Goal: Download file/media

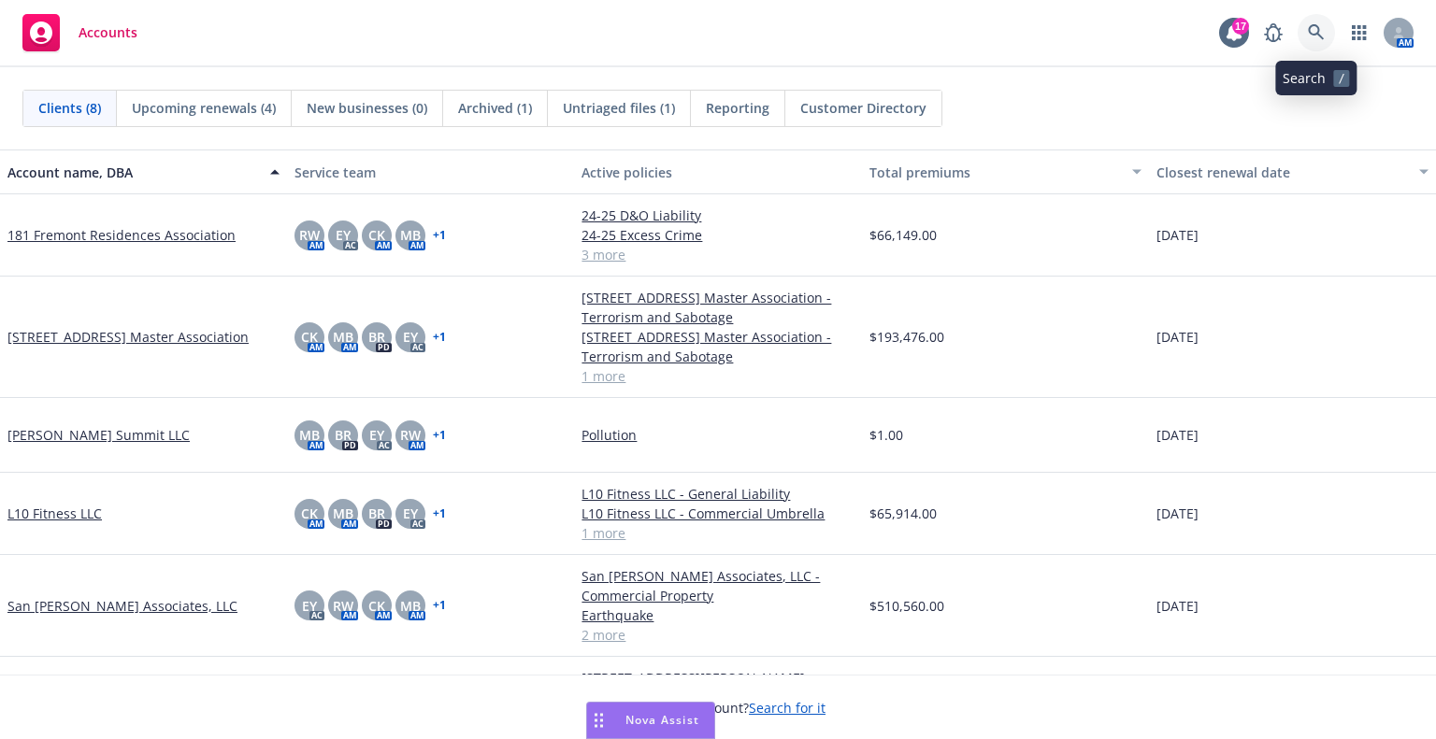
click at [1314, 31] on icon at bounding box center [1316, 32] width 17 height 17
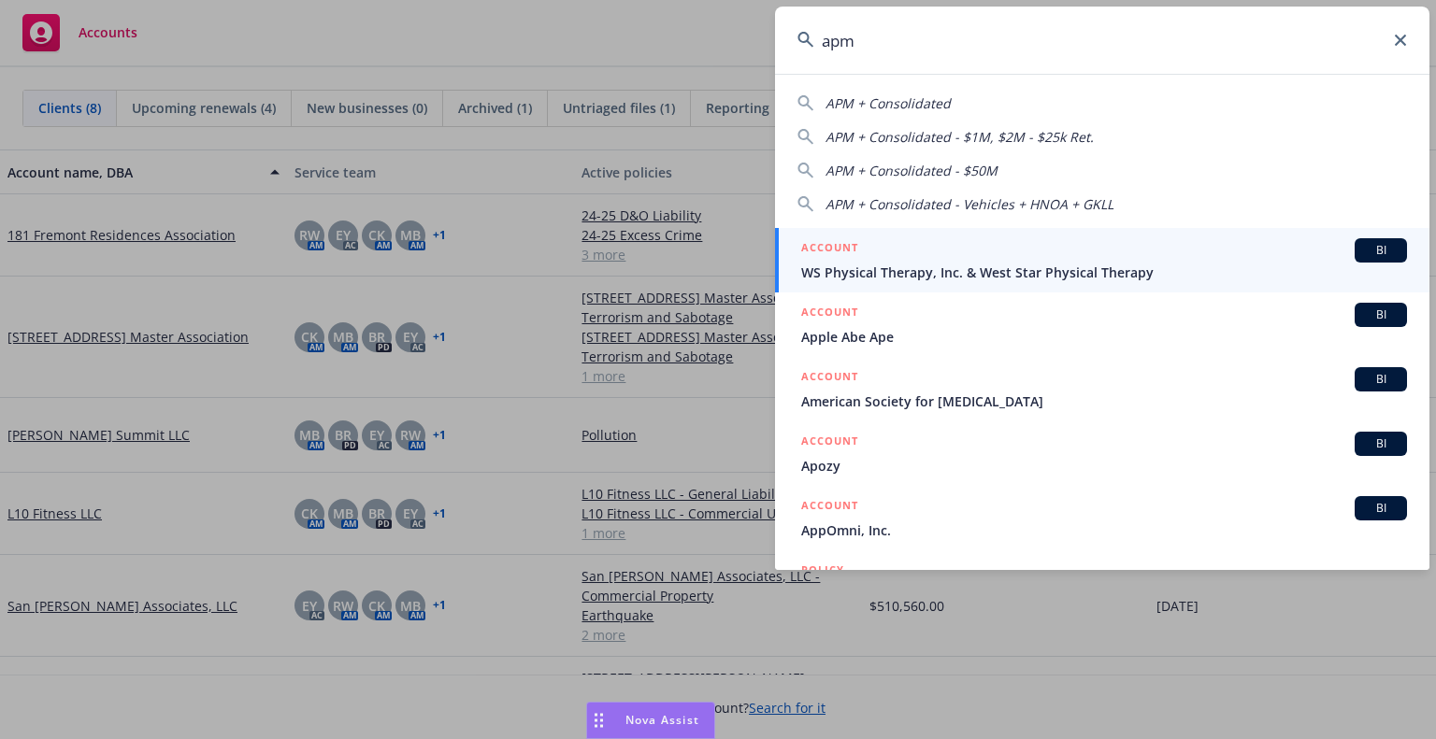
click at [901, 100] on span "APM + Consolidated" at bounding box center [887, 103] width 125 height 18
type input "APM + Consolidated"
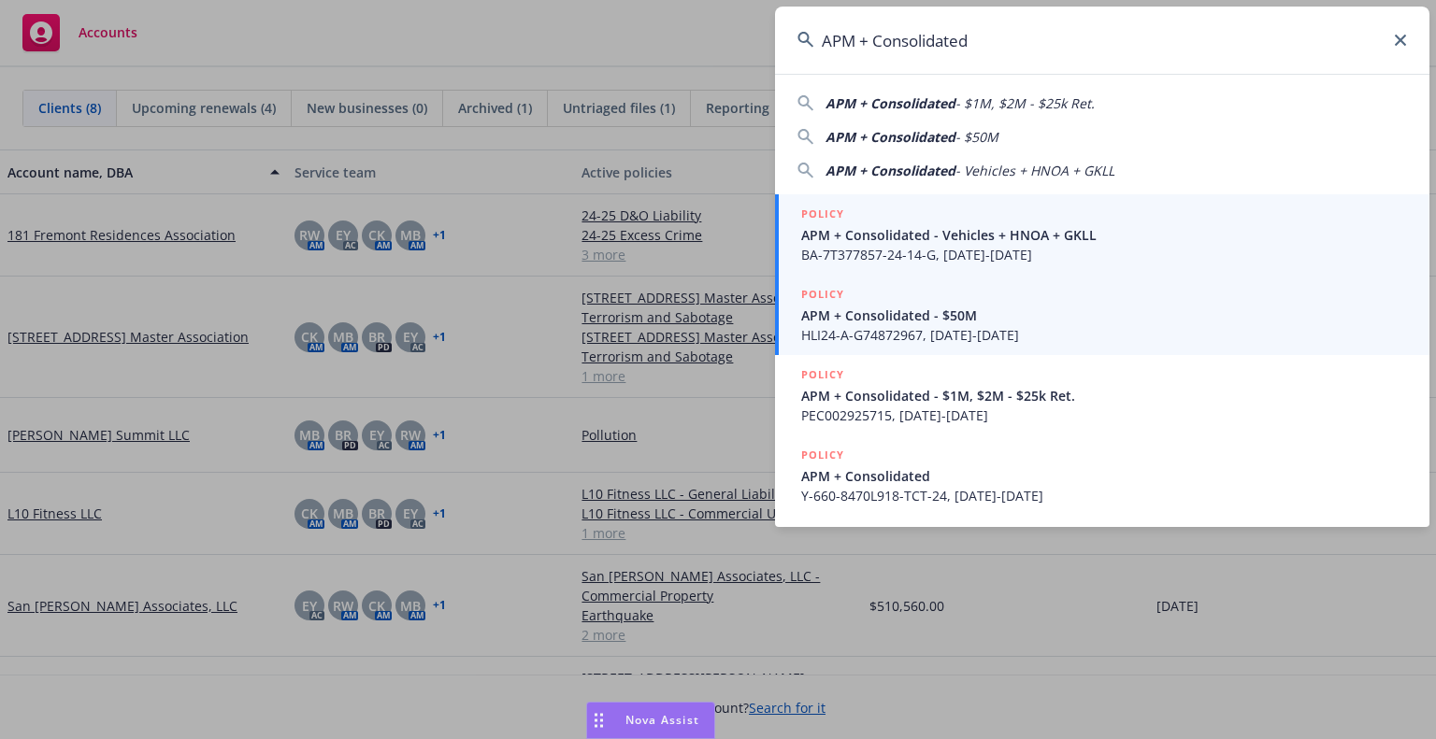
click at [907, 324] on span "APM + Consolidated - $50M" at bounding box center [1104, 316] width 606 height 20
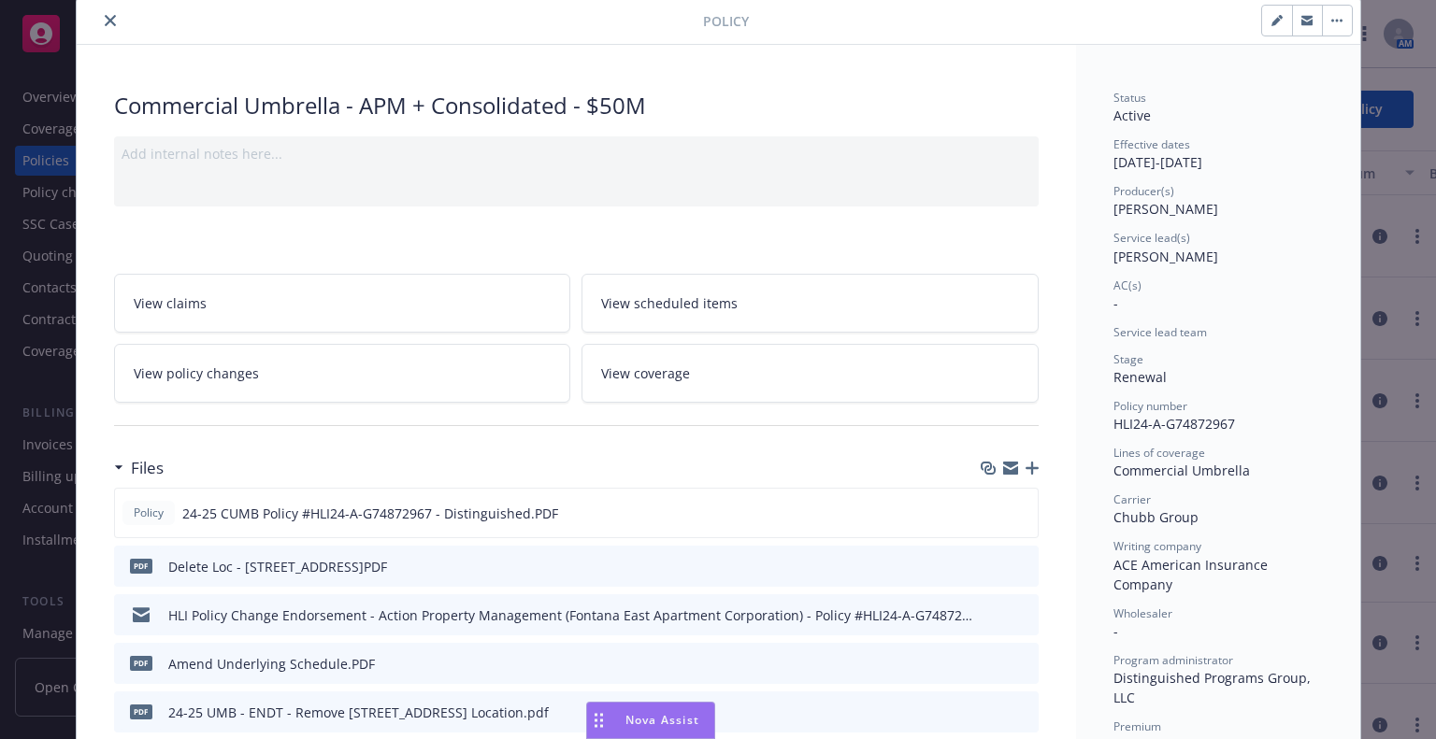
scroll to position [93, 0]
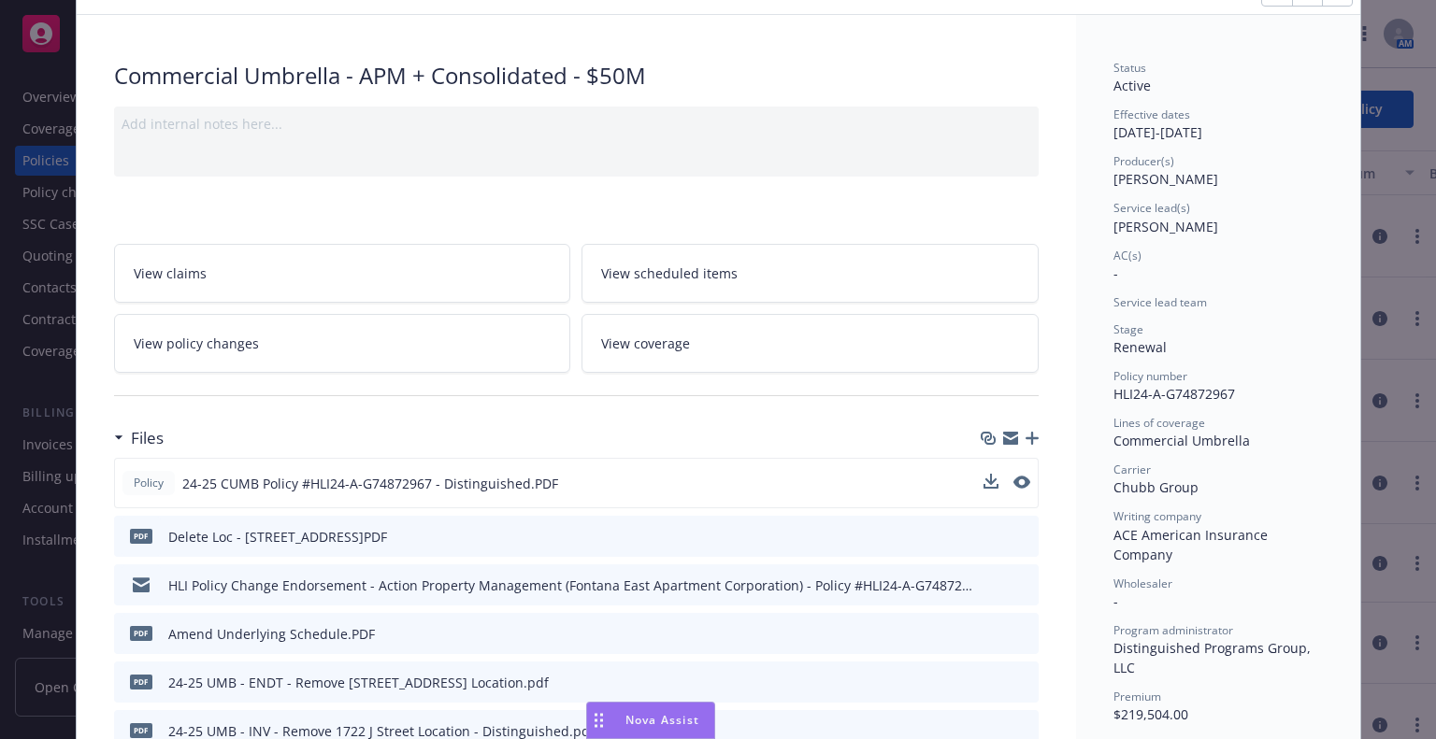
click at [501, 482] on span "24-25 CUMB Policy #HLI24-A-G74872967 - Distinguished.PDF" at bounding box center [370, 484] width 376 height 20
click at [983, 481] on icon "download file" at bounding box center [988, 480] width 12 height 11
